Goal: Task Accomplishment & Management: Manage account settings

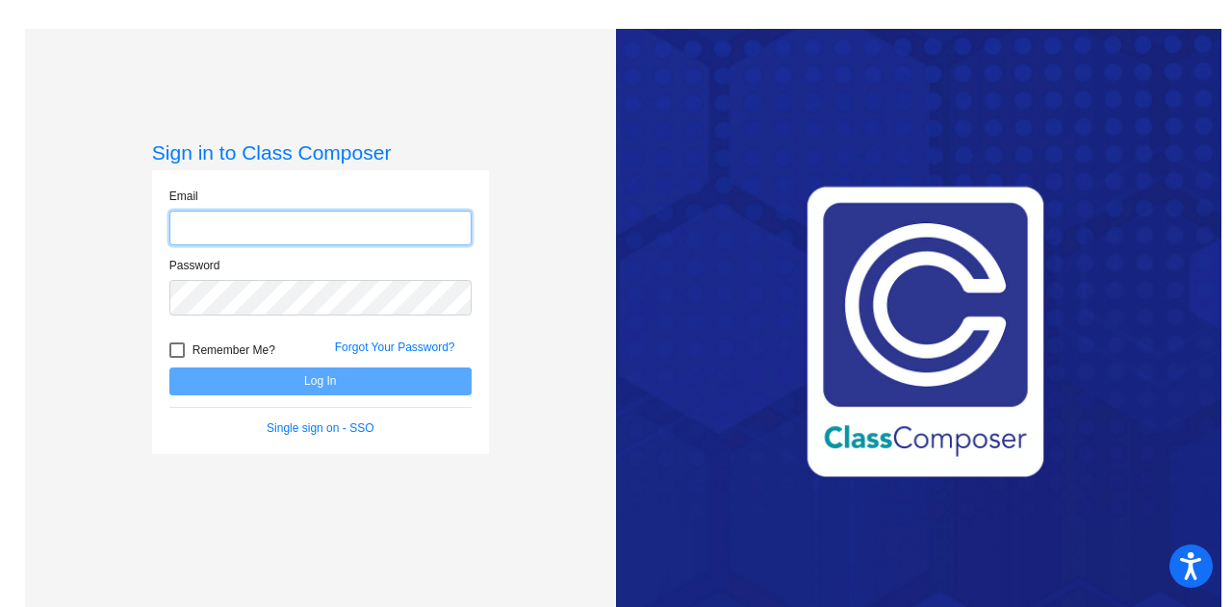
type input "[PERSON_NAME][EMAIL_ADDRESS][PERSON_NAME][DOMAIN_NAME]"
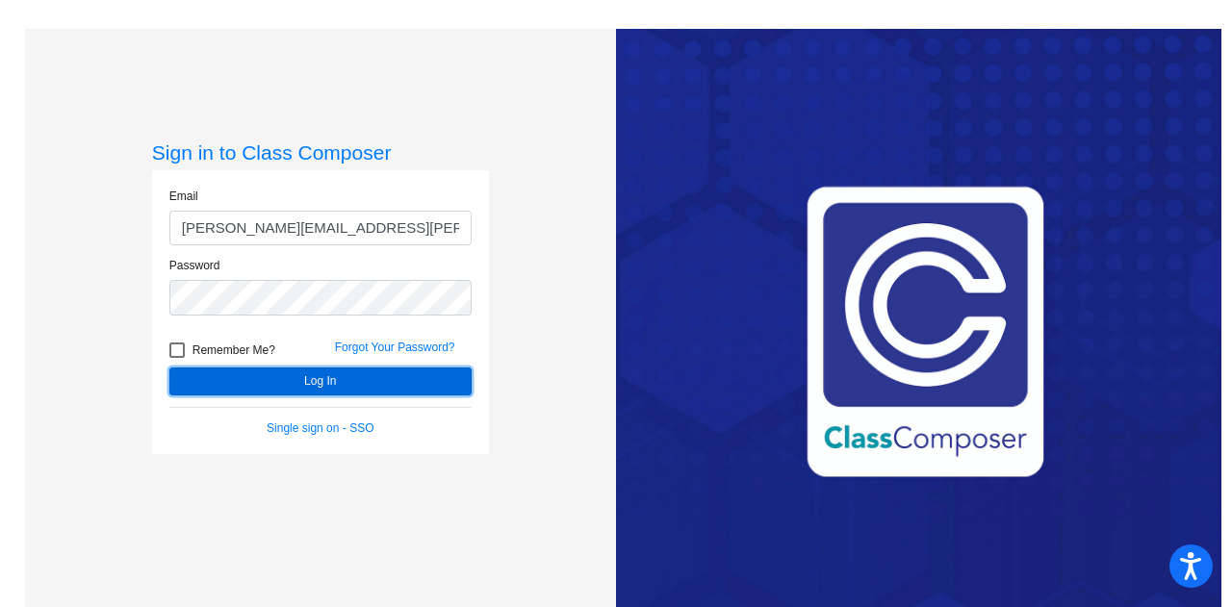
click at [295, 378] on button "Log In" at bounding box center [320, 382] width 302 height 28
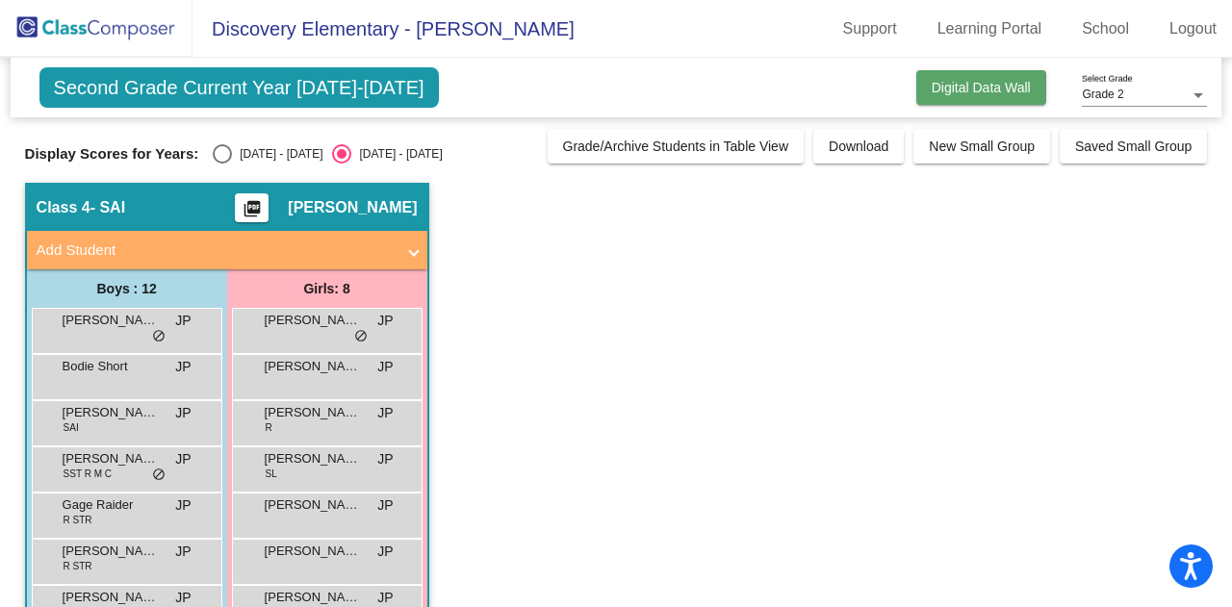
click at [972, 91] on span "Digital Data Wall" at bounding box center [981, 87] width 99 height 15
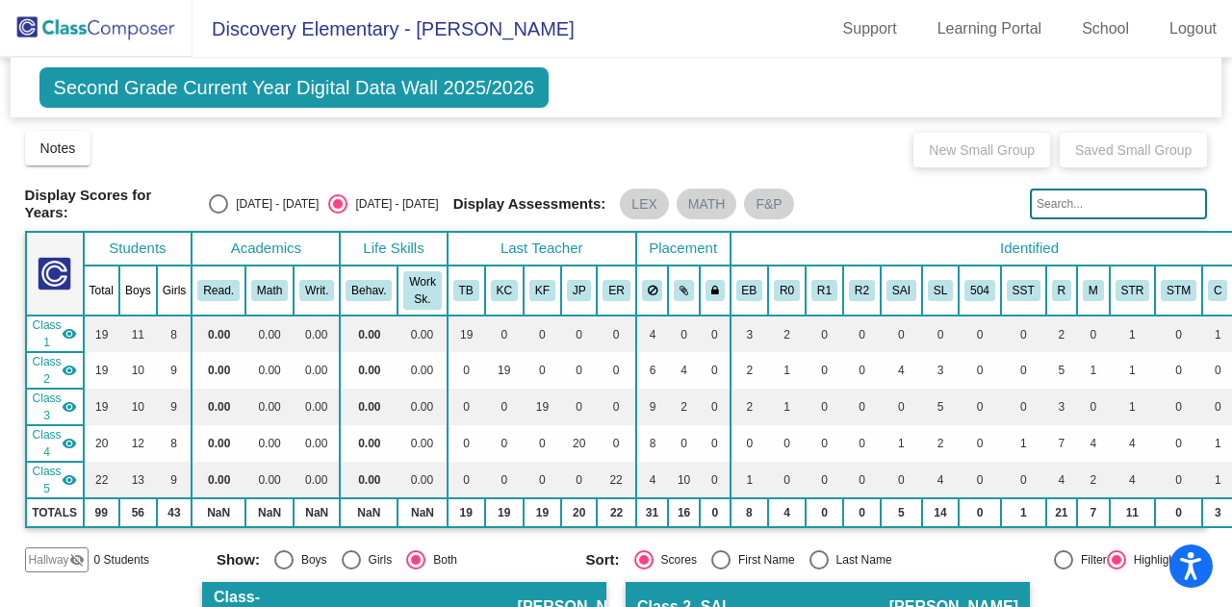
click at [228, 196] on div "Select an option" at bounding box center [218, 203] width 19 height 19
click at [218, 214] on input "[DATE] - [DATE]" at bounding box center [218, 214] width 1 height 1
radio input "true"
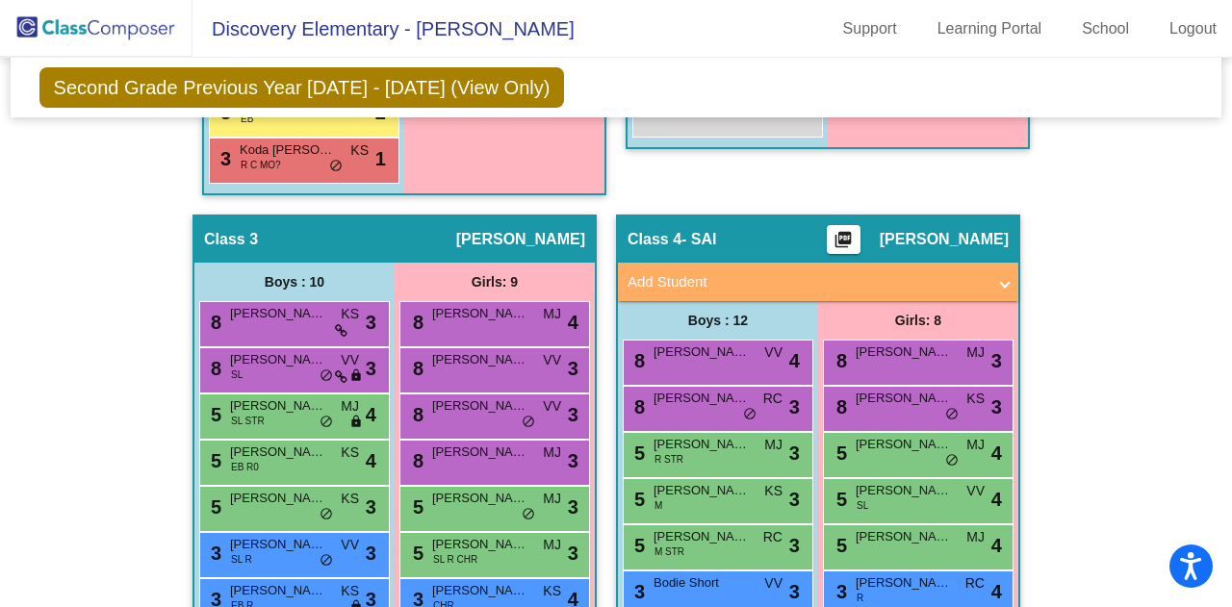
scroll to position [986, 0]
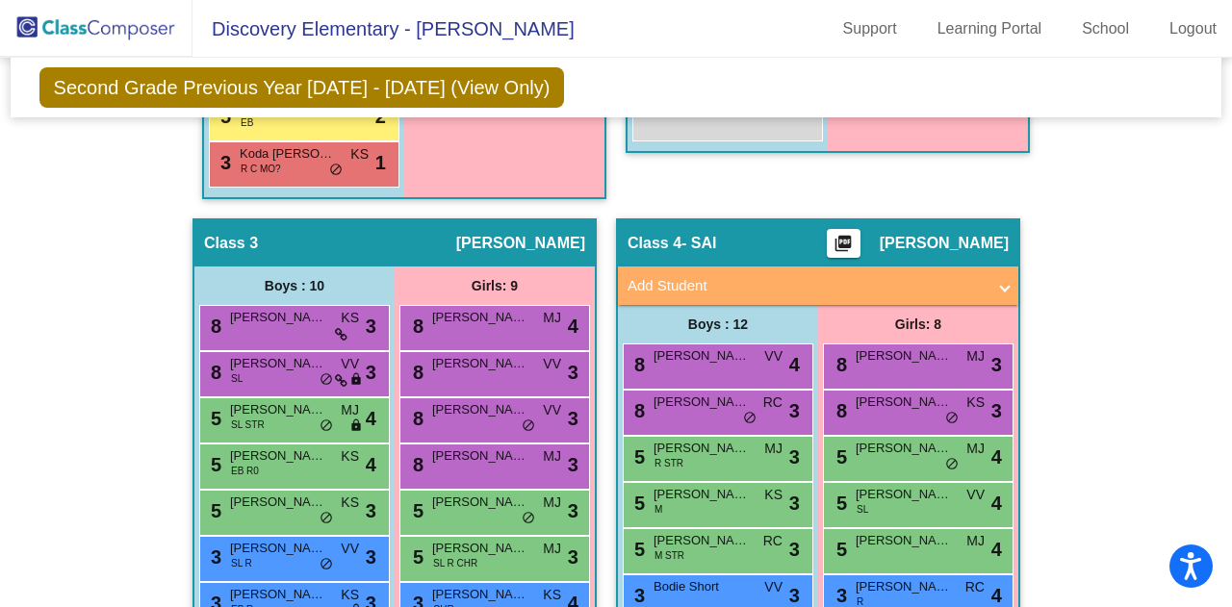
click at [977, 286] on mat-panel-title "Add Student" at bounding box center [807, 286] width 358 height 22
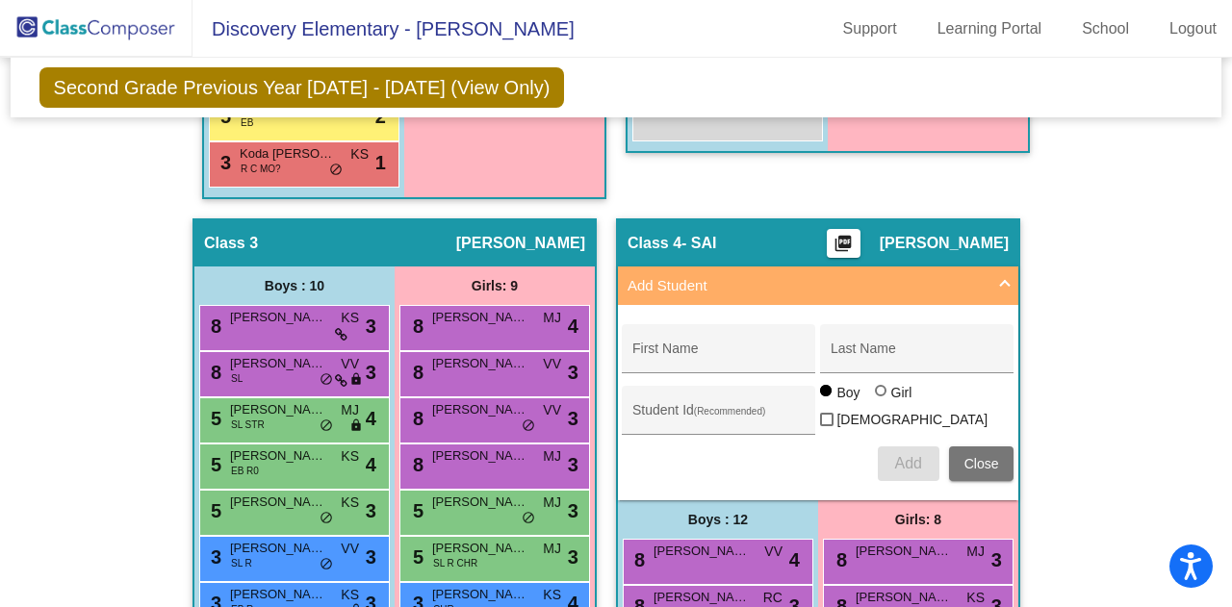
click at [977, 286] on mat-panel-title "Add Student" at bounding box center [807, 286] width 358 height 22
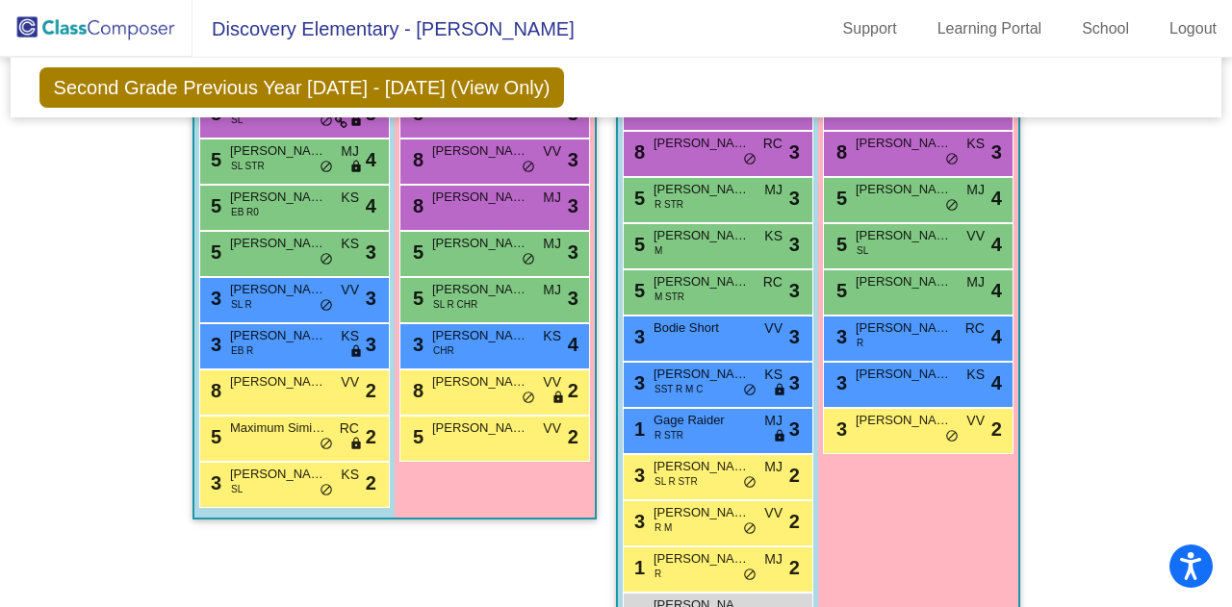
scroll to position [1245, 0]
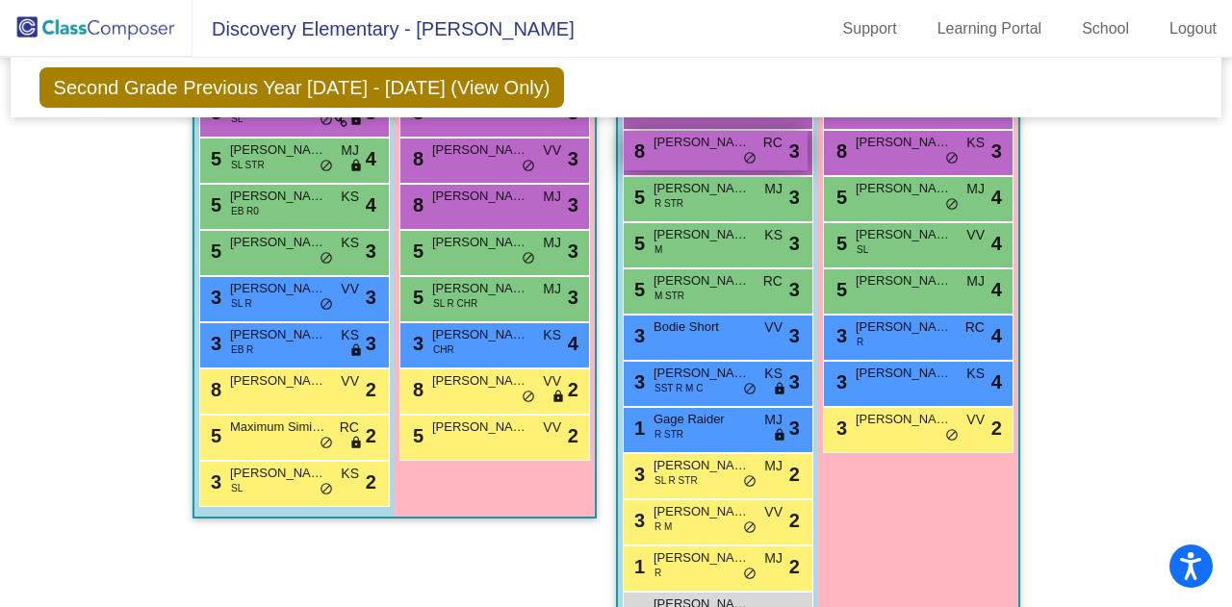
click at [697, 153] on div "8 [PERSON_NAME] [PERSON_NAME] lock do_not_disturb_alt 3" at bounding box center [716, 150] width 184 height 39
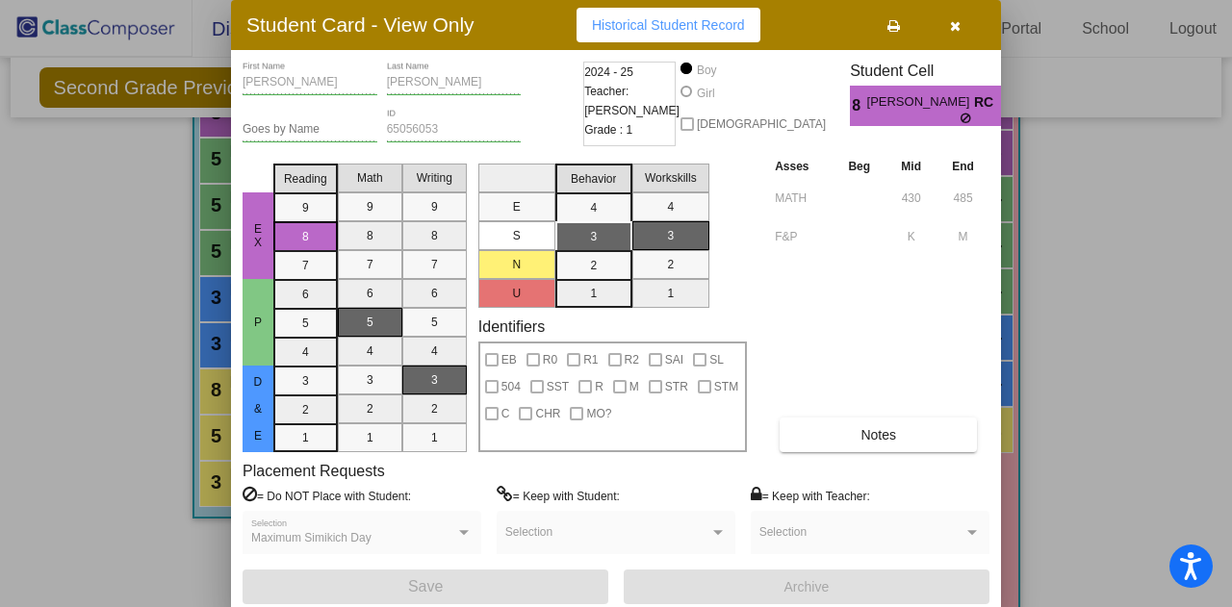
click at [1078, 398] on div at bounding box center [616, 303] width 1232 height 607
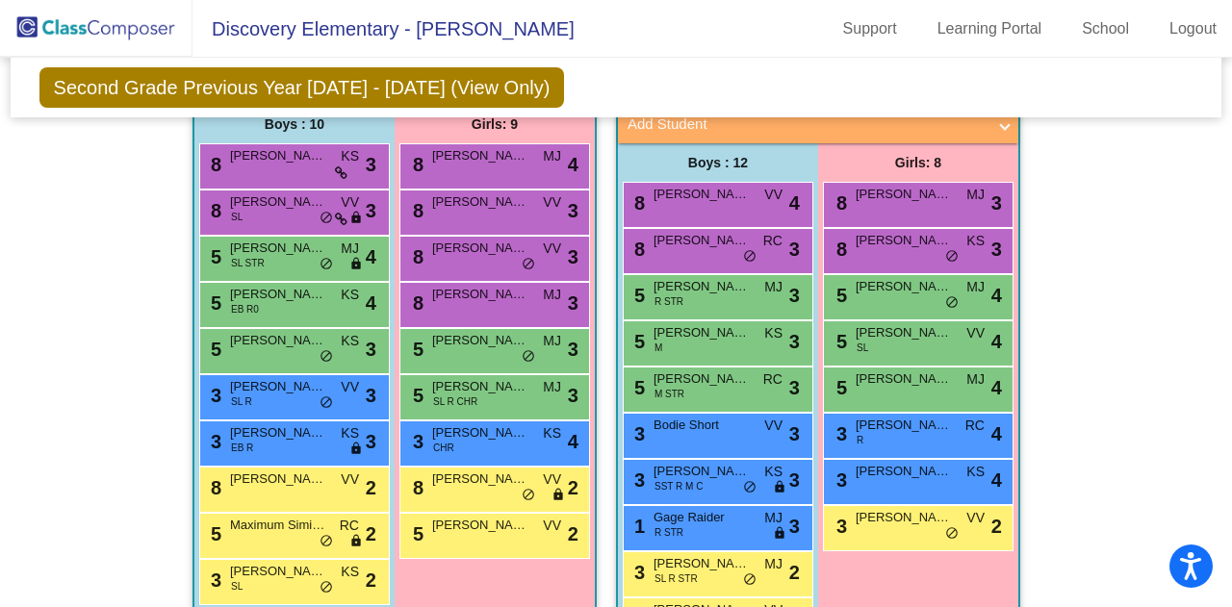
scroll to position [1146, 0]
click at [945, 268] on div "8 [PERSON_NAME] KS lock do_not_disturb_alt 3" at bounding box center [918, 252] width 191 height 46
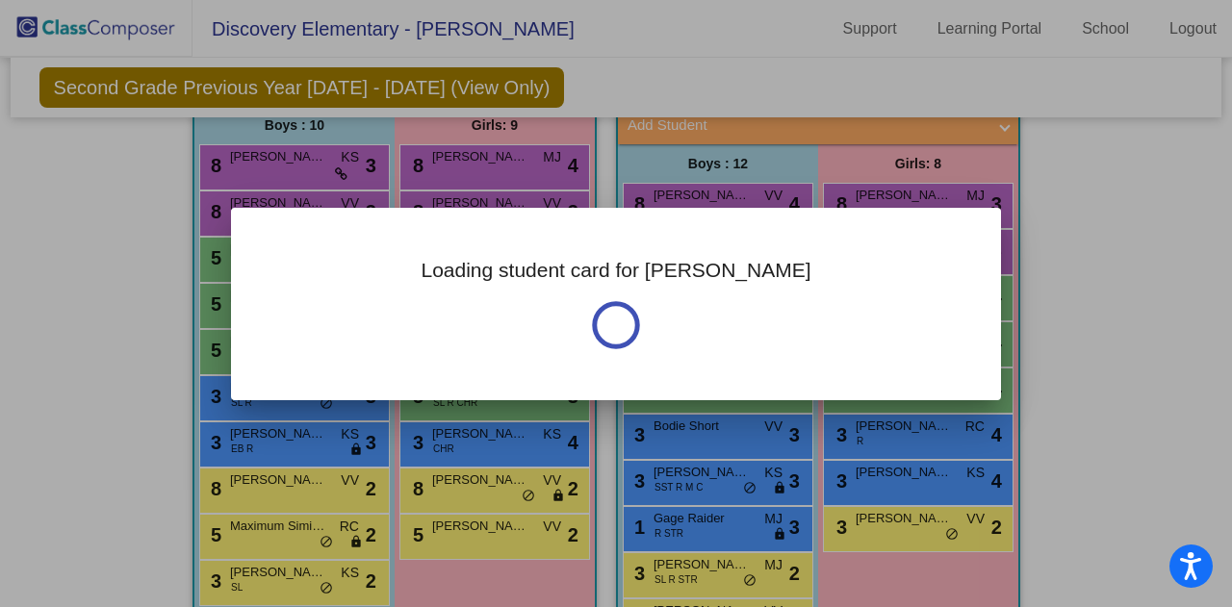
click at [1097, 403] on div at bounding box center [616, 303] width 1232 height 607
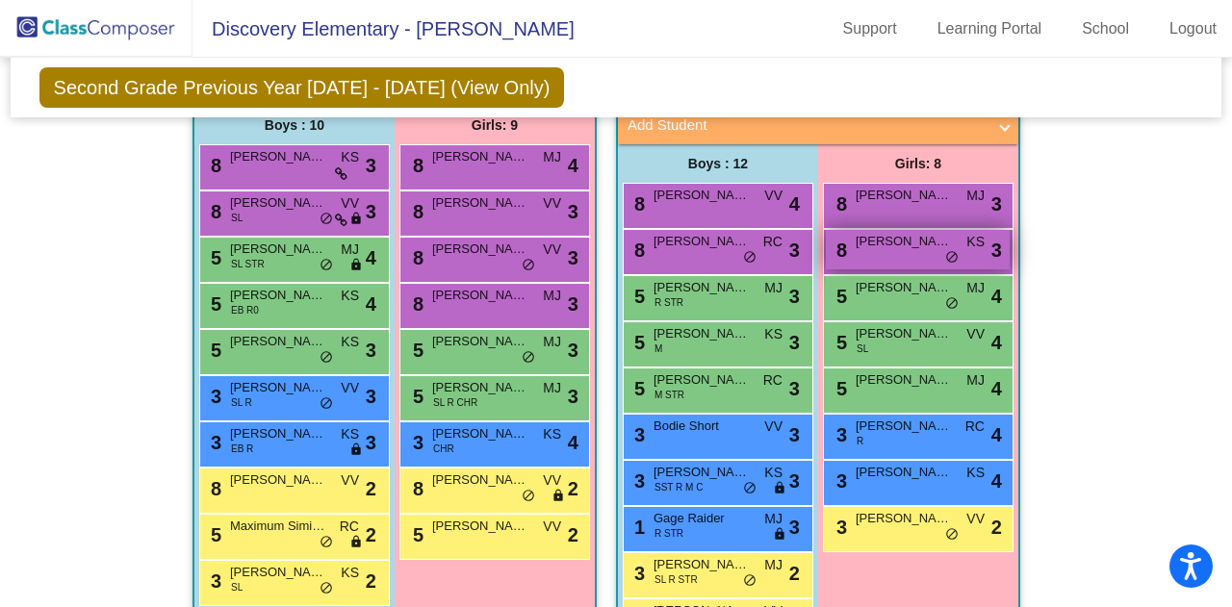
click at [896, 242] on span "[PERSON_NAME]" at bounding box center [904, 241] width 96 height 19
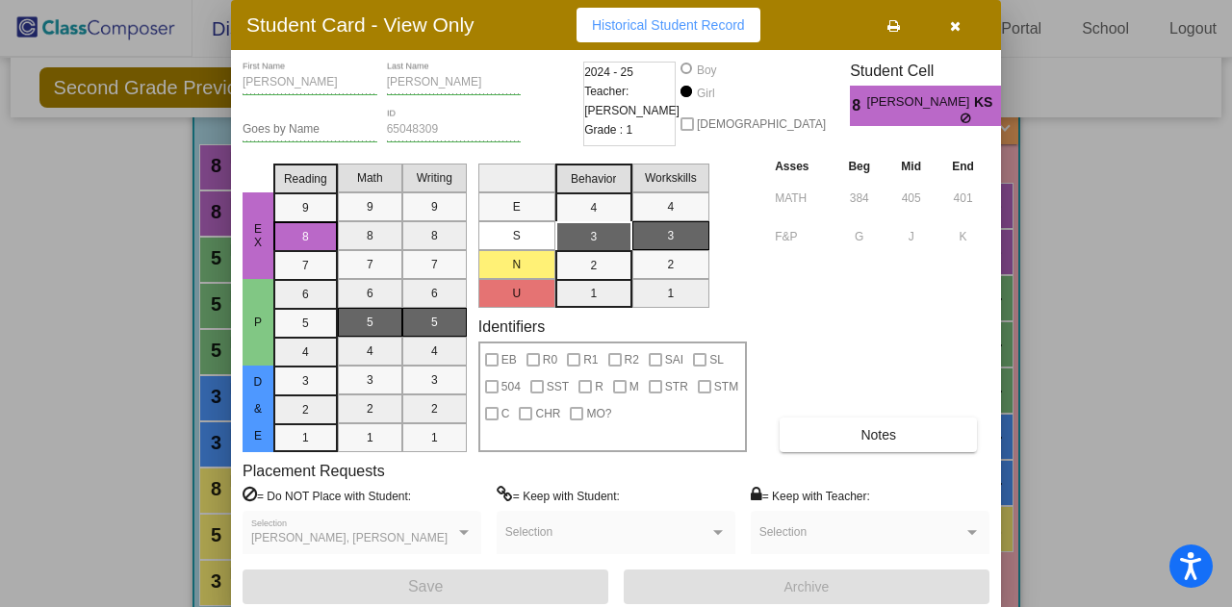
click at [1093, 369] on div at bounding box center [616, 303] width 1232 height 607
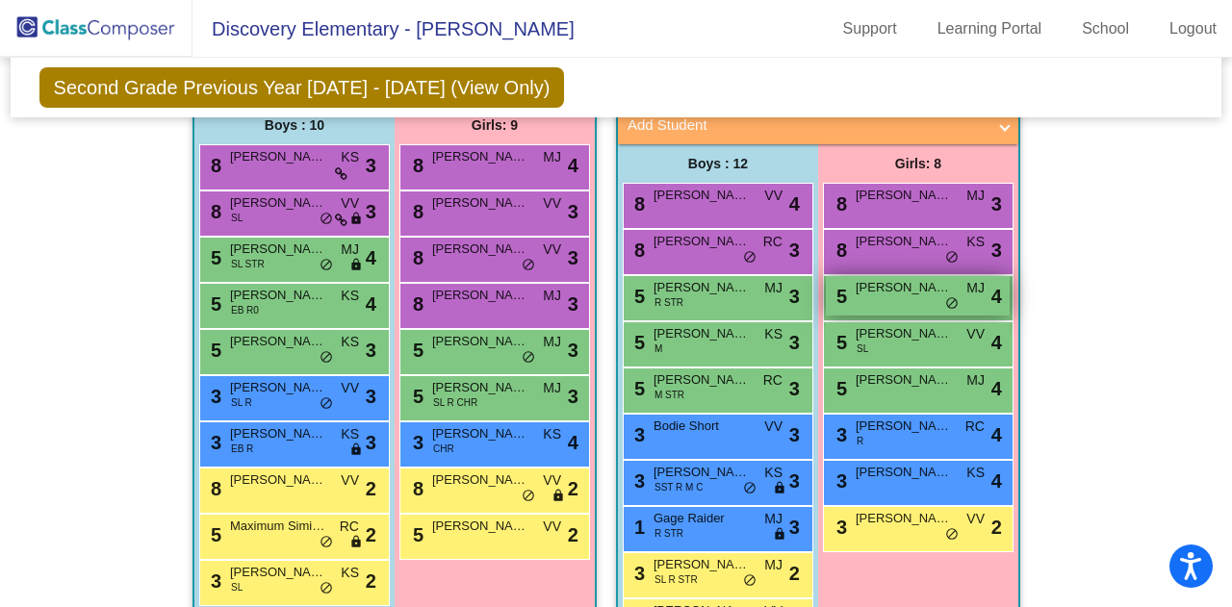
click at [902, 288] on span "[PERSON_NAME]" at bounding box center [904, 287] width 96 height 19
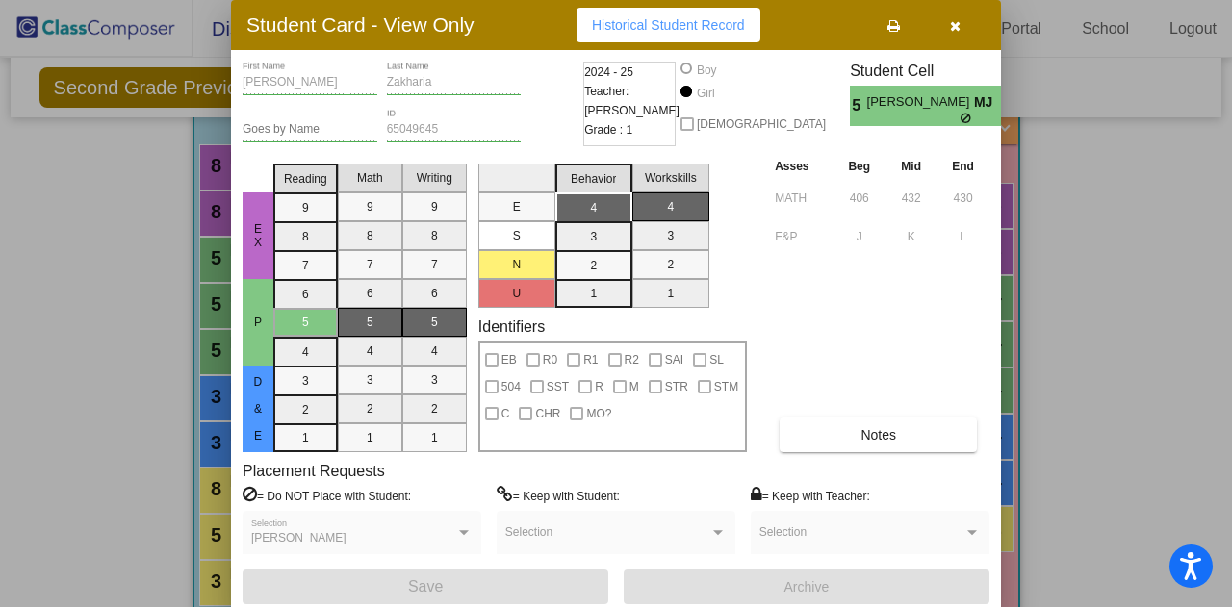
click at [1094, 348] on div at bounding box center [616, 303] width 1232 height 607
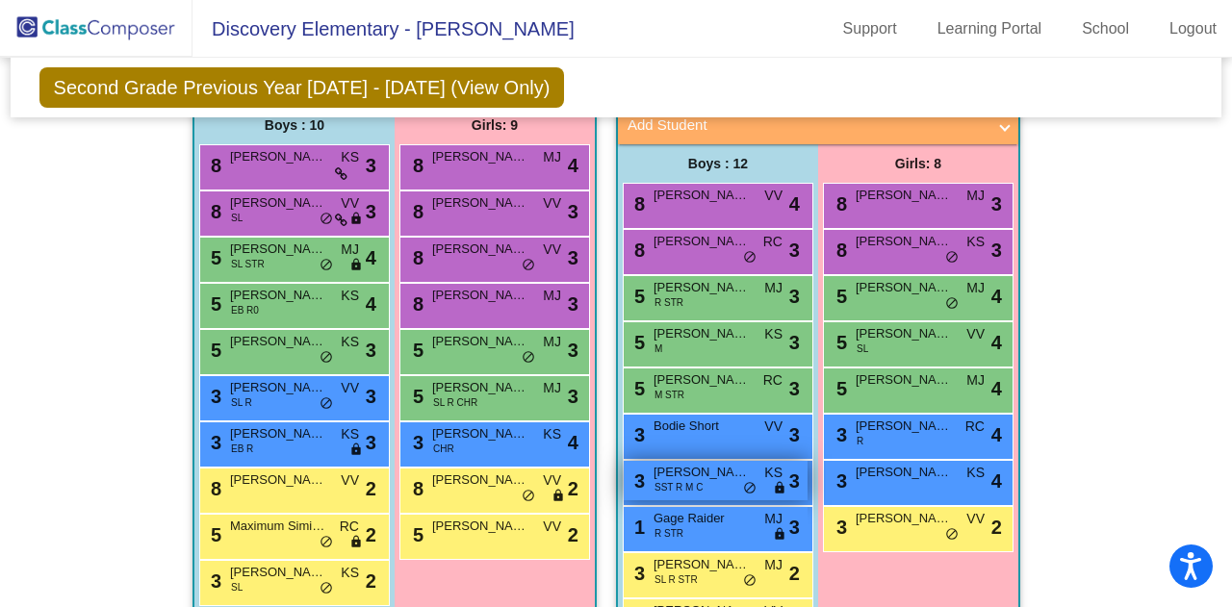
click at [721, 463] on span "[PERSON_NAME]" at bounding box center [702, 472] width 96 height 19
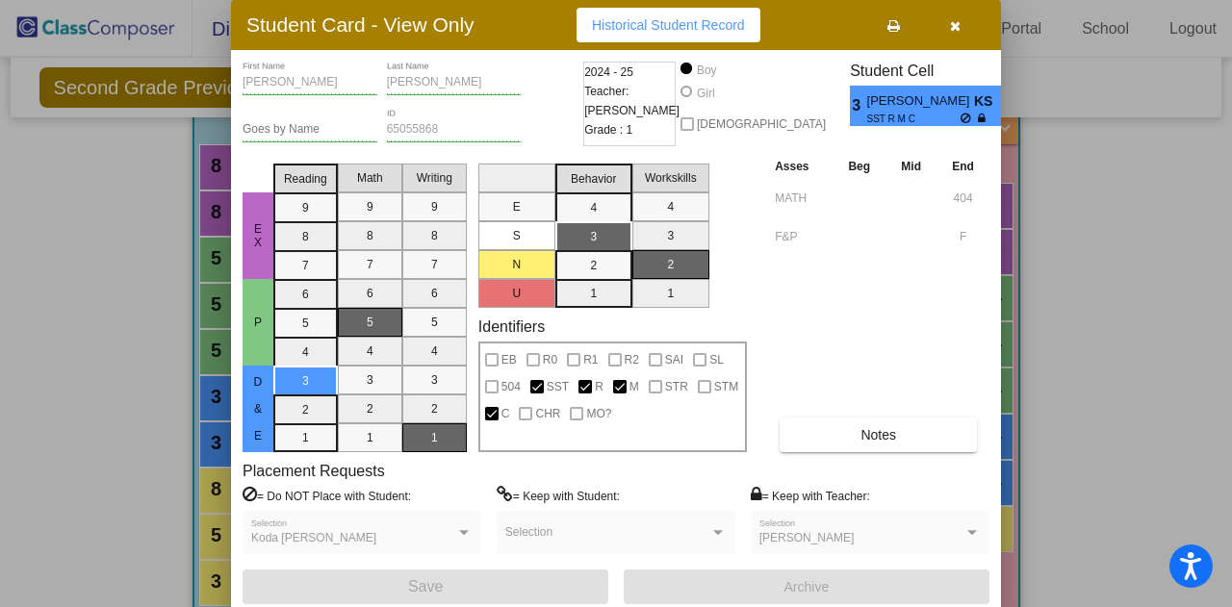
click at [972, 404] on div "Asses Beg Mid End MATH 404 F&P F Notes" at bounding box center [879, 304] width 219 height 296
click at [1039, 421] on div at bounding box center [616, 303] width 1232 height 607
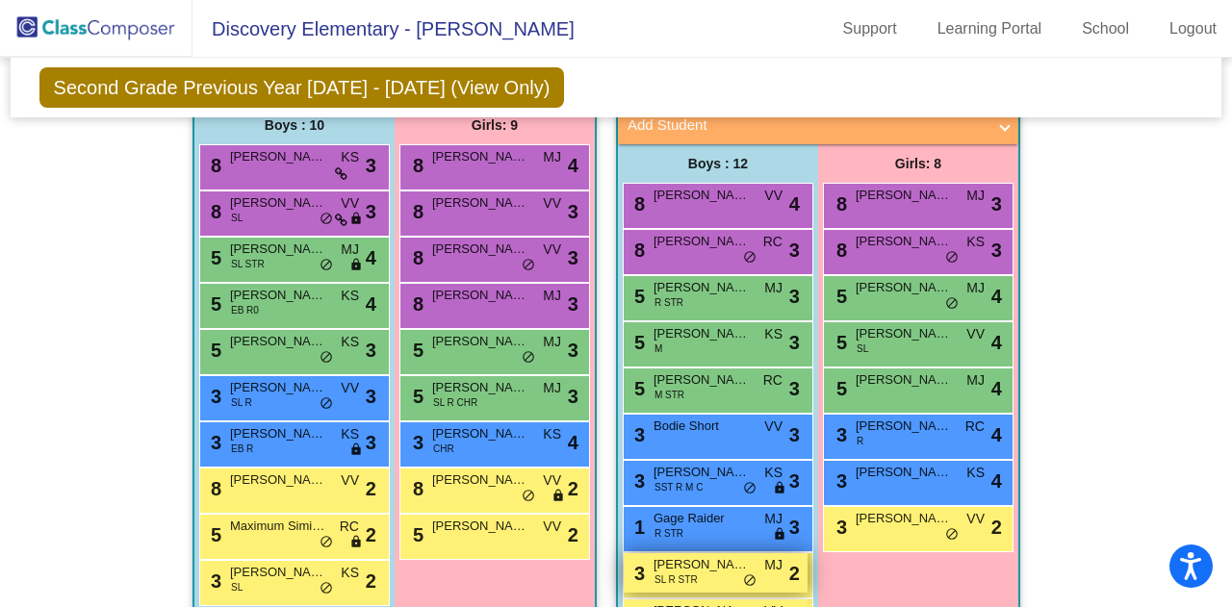
click at [706, 561] on span "[PERSON_NAME]" at bounding box center [702, 564] width 96 height 19
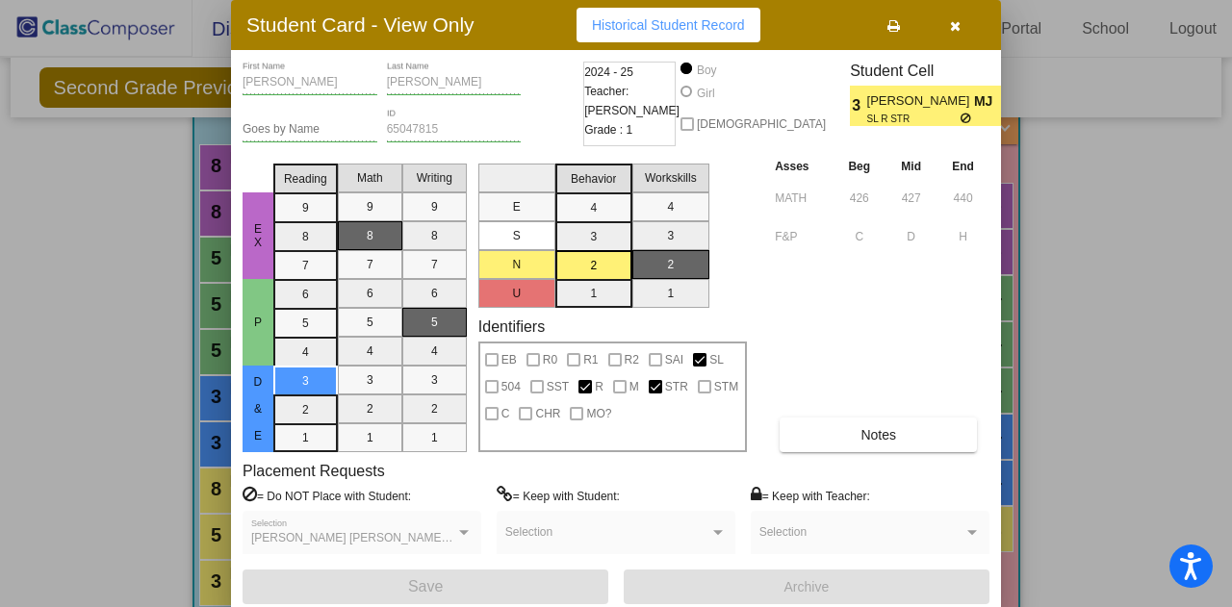
click at [1020, 407] on div at bounding box center [616, 303] width 1232 height 607
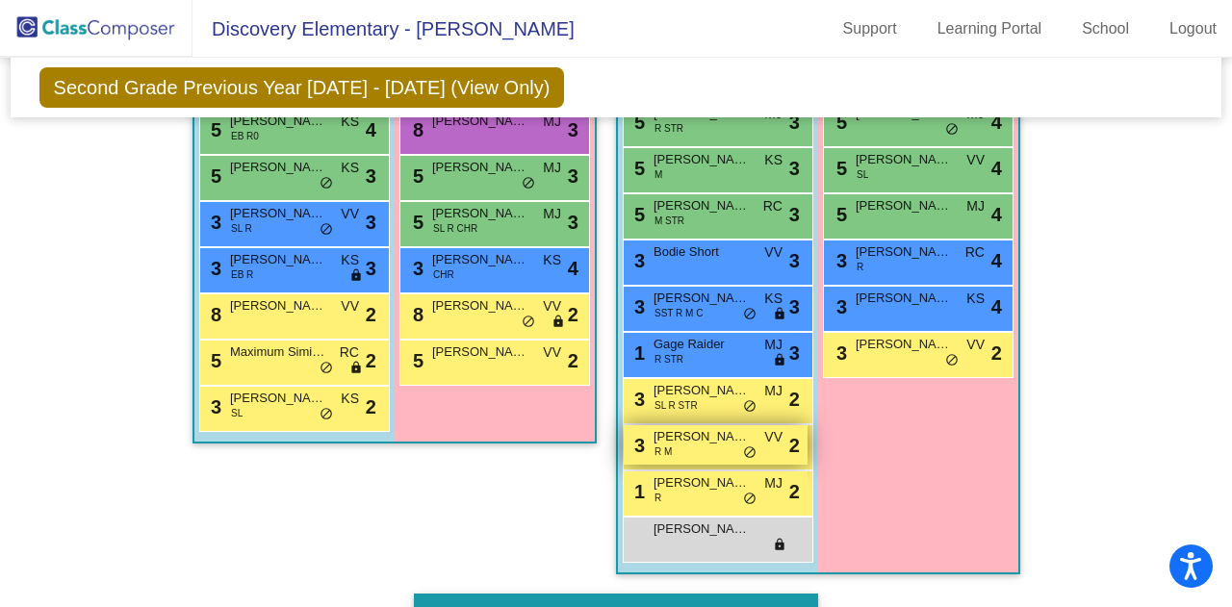
scroll to position [1329, 0]
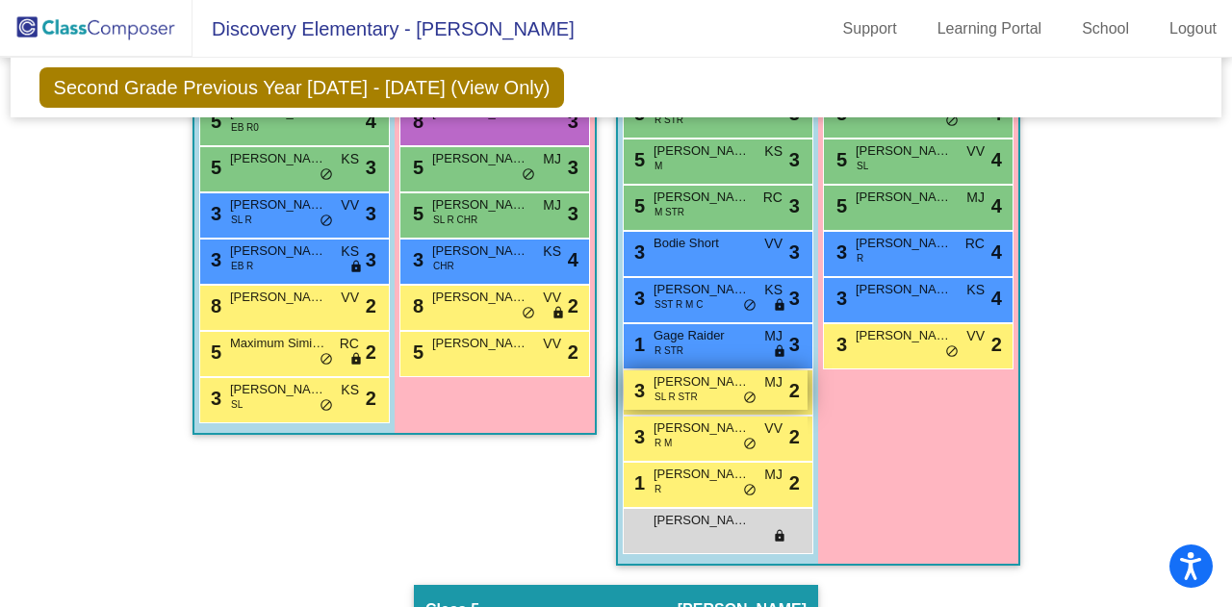
click at [697, 398] on div "3 [PERSON_NAME] [PERSON_NAME] R STR MJ lock do_not_disturb_alt 2" at bounding box center [716, 390] width 184 height 39
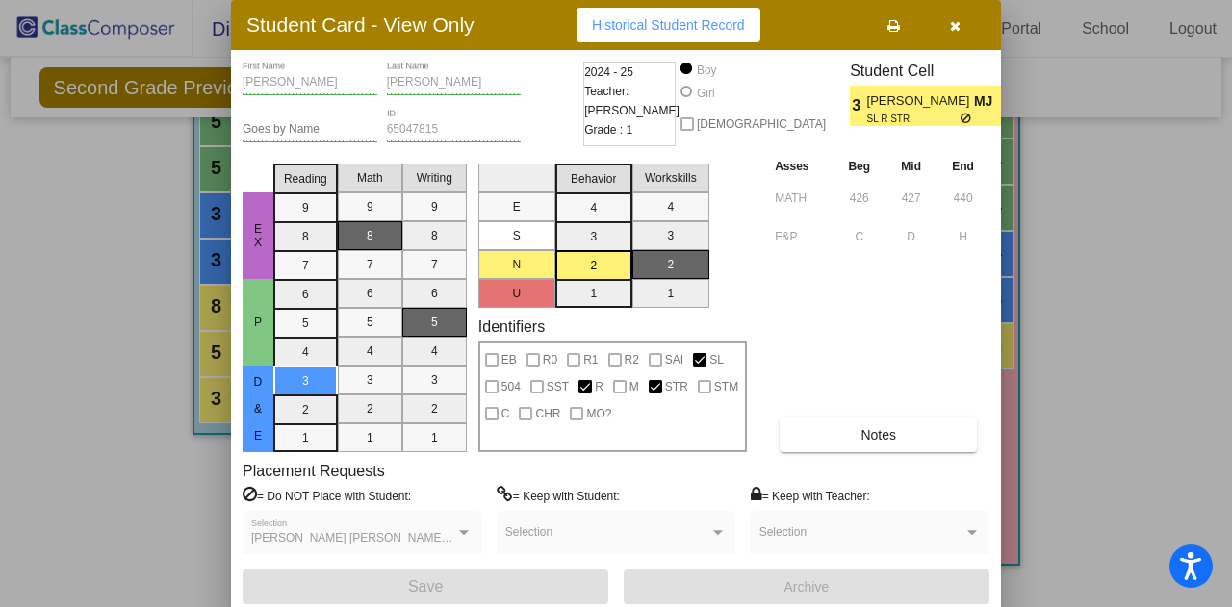
click at [1014, 401] on div at bounding box center [616, 303] width 1232 height 607
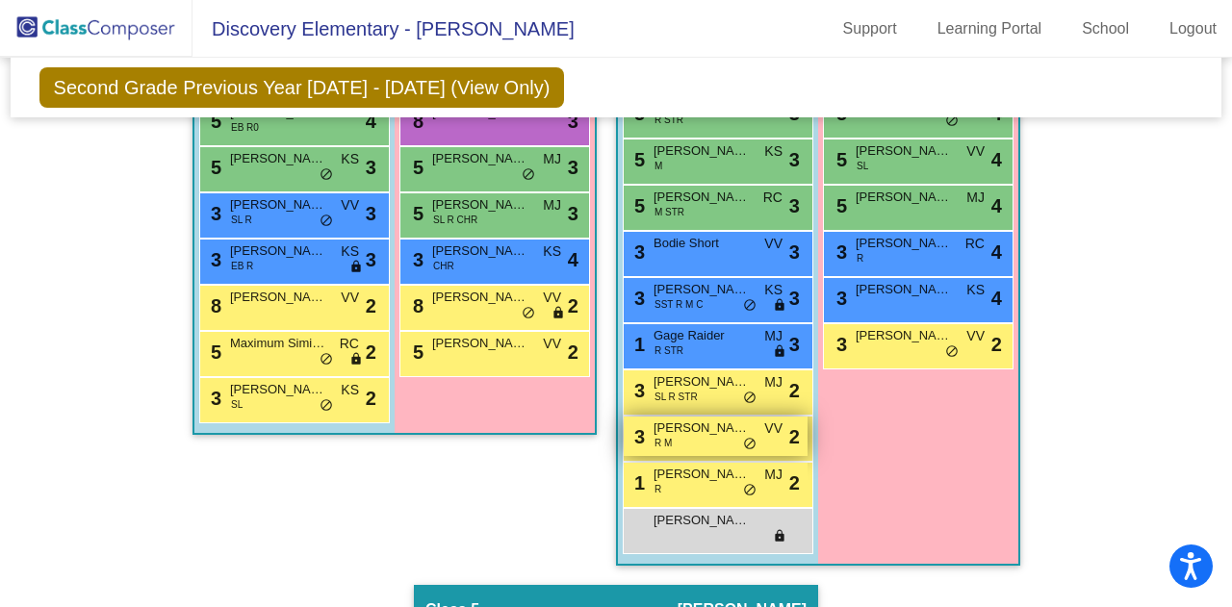
click at [676, 446] on div "3 [PERSON_NAME] [PERSON_NAME] VV lock do_not_disturb_alt 2" at bounding box center [716, 436] width 184 height 39
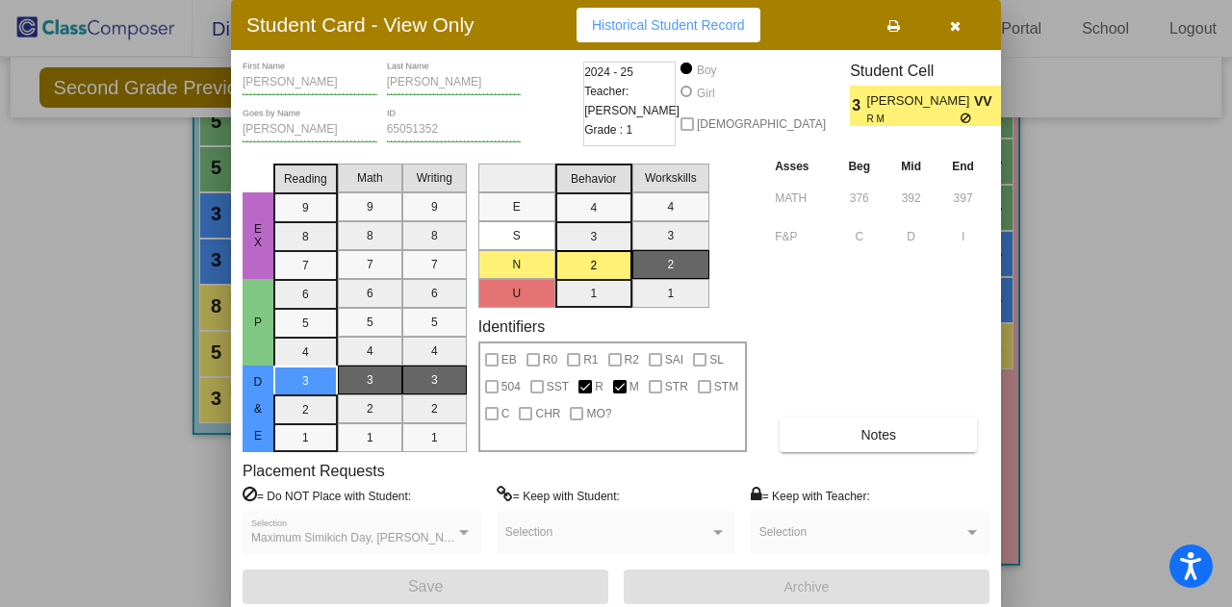
click at [1034, 488] on div at bounding box center [616, 303] width 1232 height 607
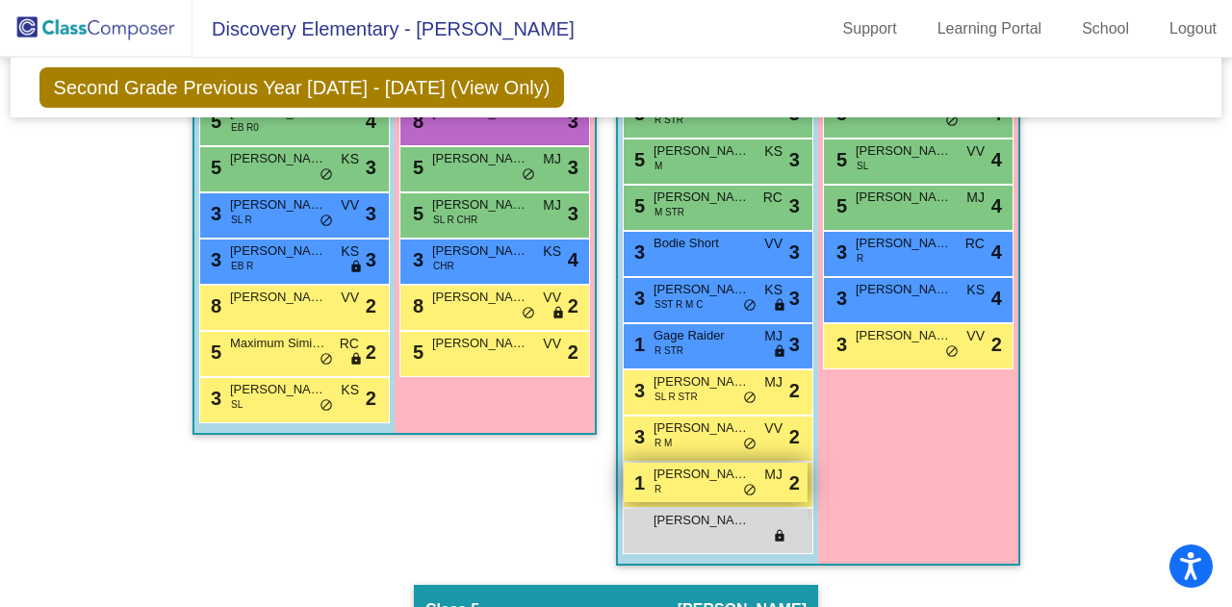
click at [693, 481] on div "1 [PERSON_NAME] R MJ lock do_not_disturb_alt 2" at bounding box center [716, 482] width 184 height 39
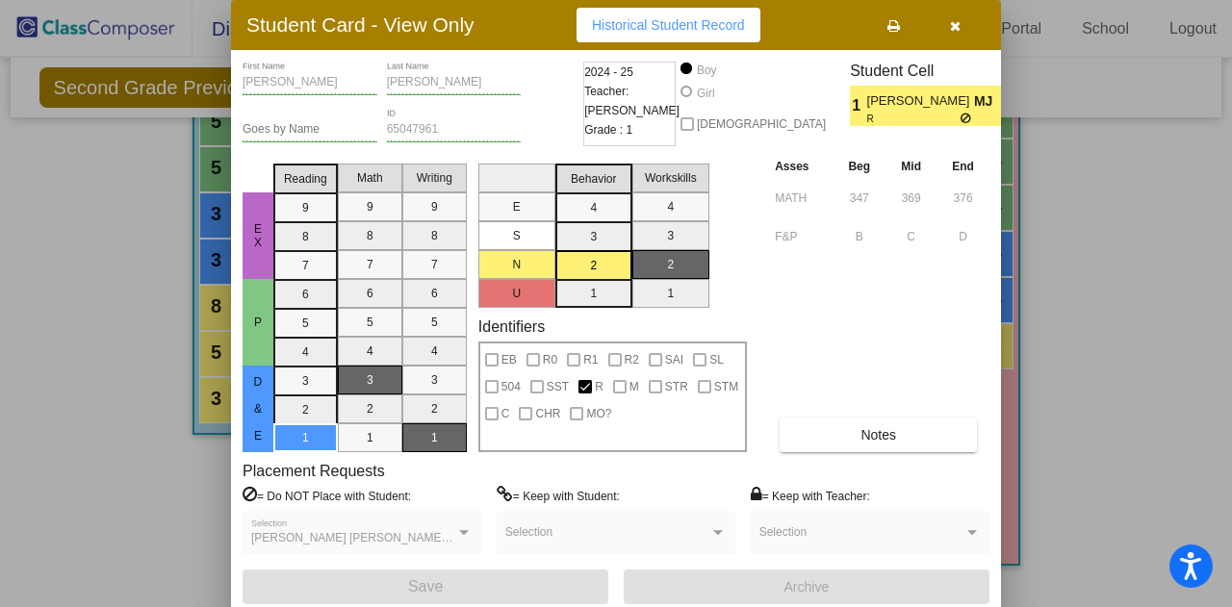
click at [1067, 484] on div at bounding box center [616, 303] width 1232 height 607
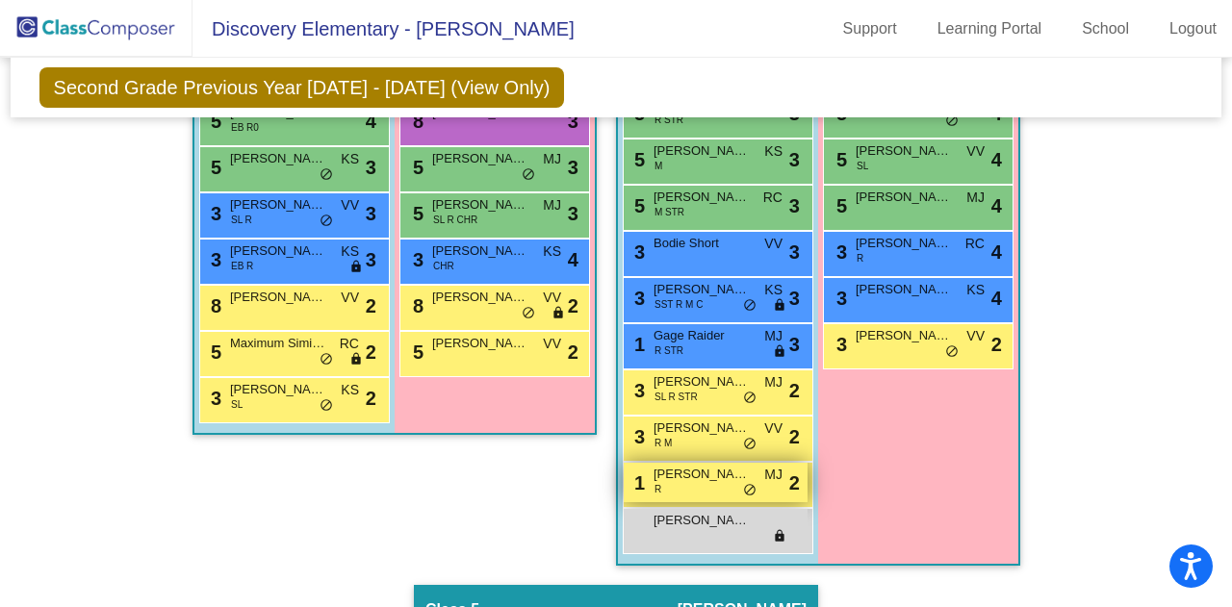
click at [654, 470] on span "[PERSON_NAME]" at bounding box center [702, 474] width 96 height 19
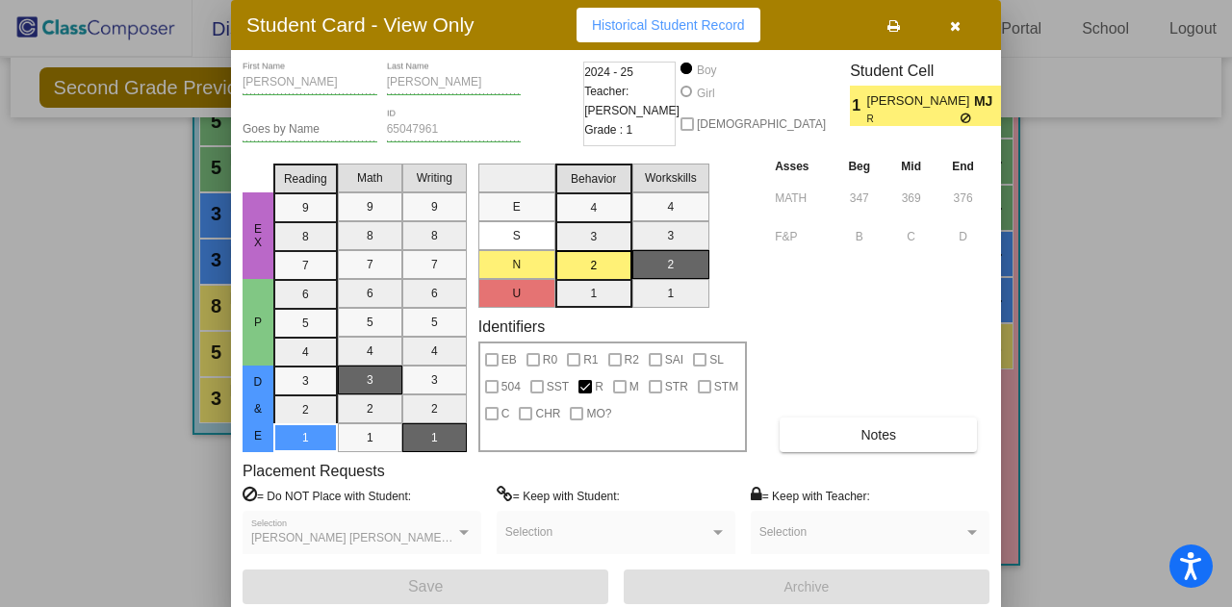
click at [1132, 417] on div at bounding box center [616, 303] width 1232 height 607
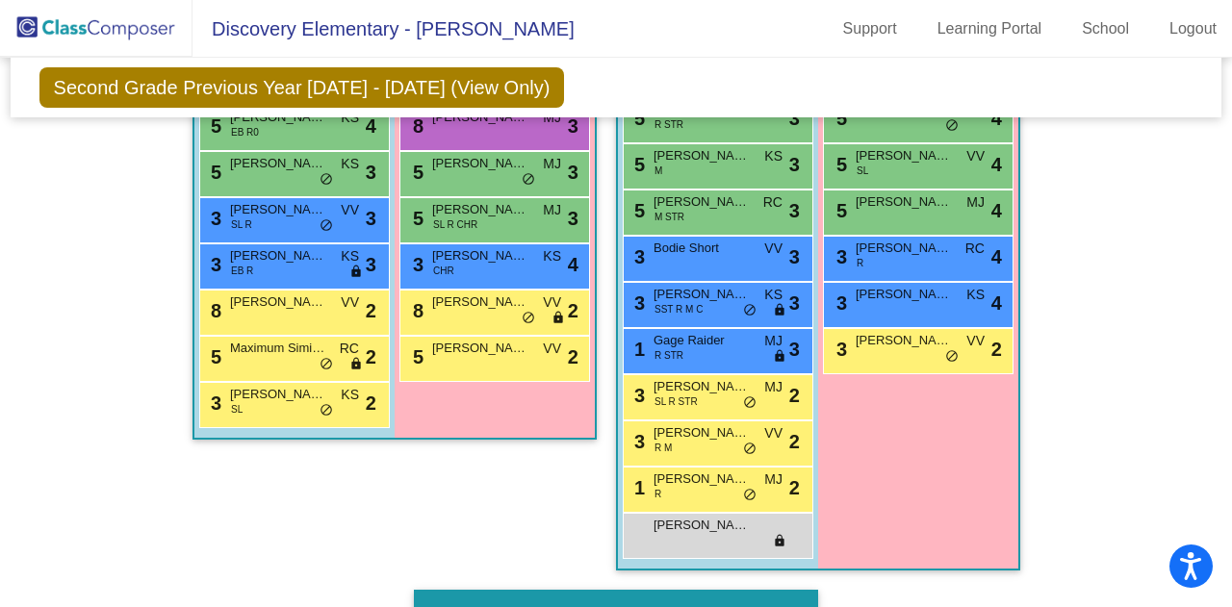
scroll to position [1322, 0]
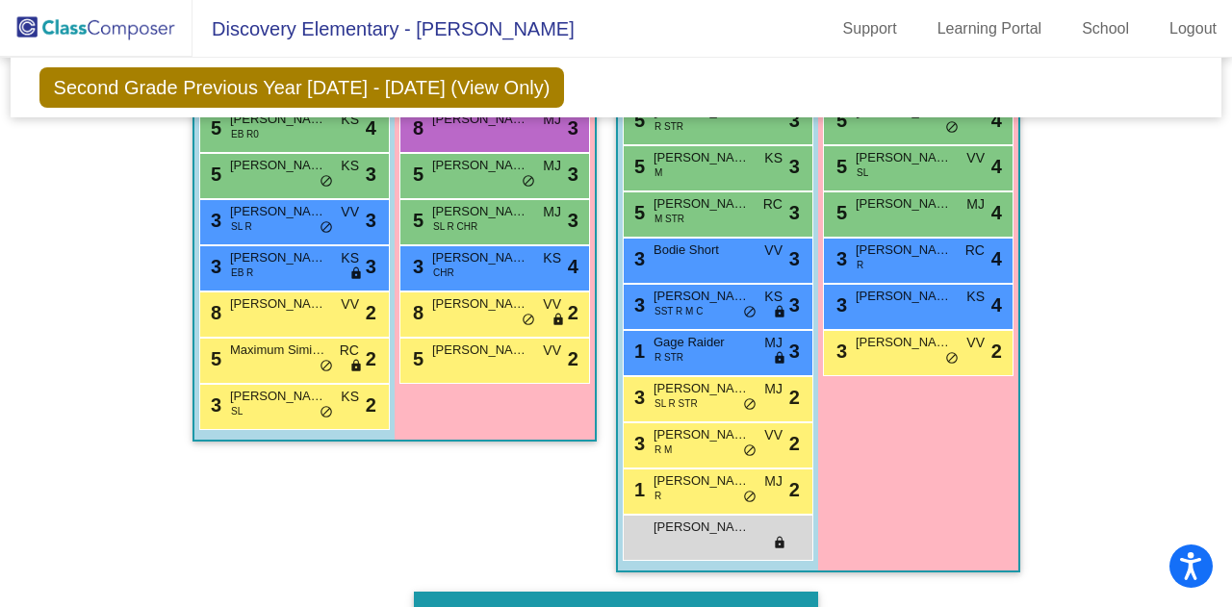
click at [1088, 416] on div "Hallway - Hallway Class picture_as_pdf Add Student First Name Last Name Student…" at bounding box center [616, 283] width 1183 height 2054
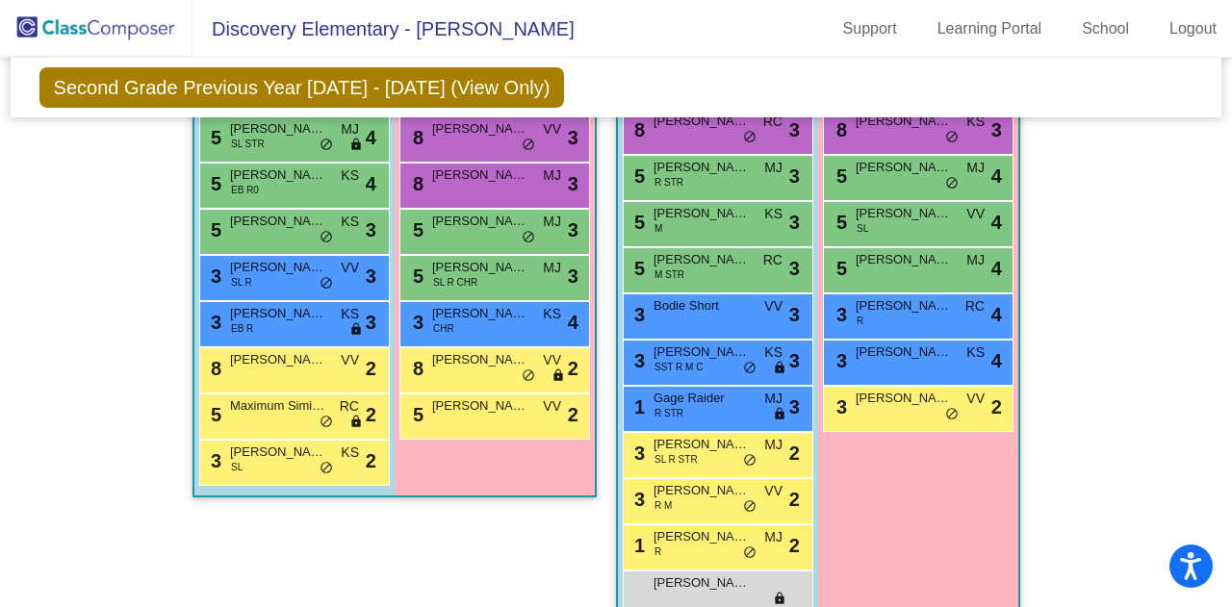
scroll to position [1244, 0]
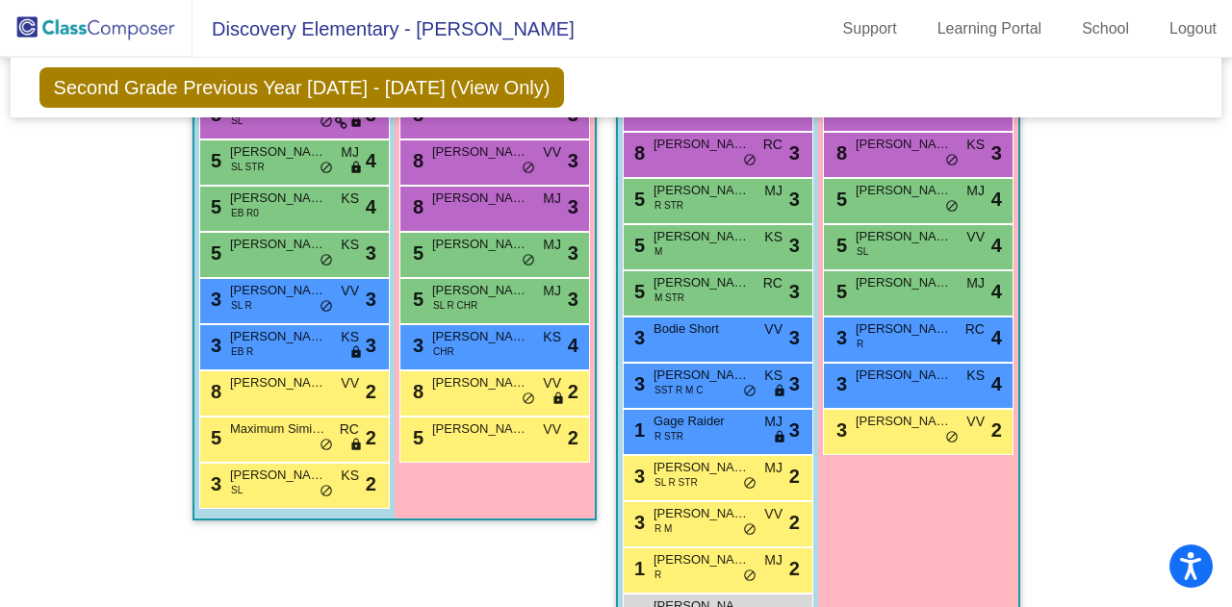
click at [1088, 416] on div "Hallway - Hallway Class picture_as_pdf Add Student First Name Last Name Student…" at bounding box center [616, 362] width 1183 height 2054
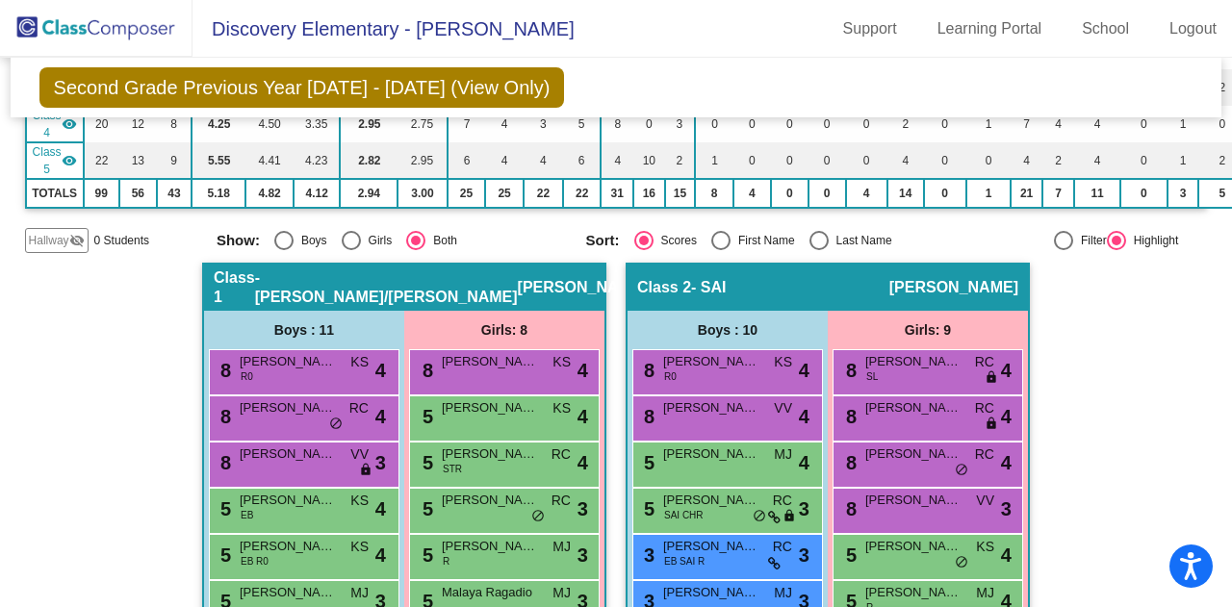
scroll to position [0, 0]
